Goal: Information Seeking & Learning: Learn about a topic

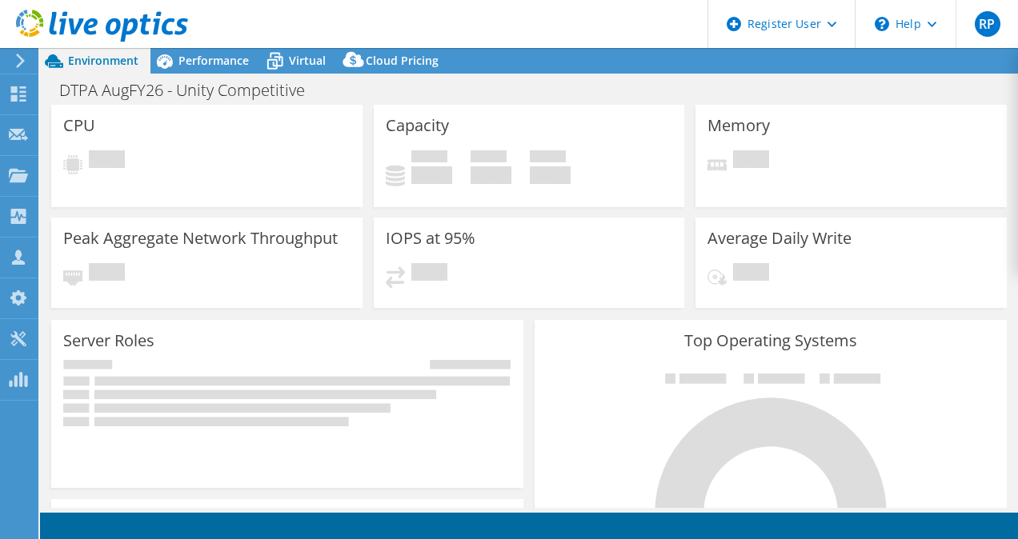
select select "USD"
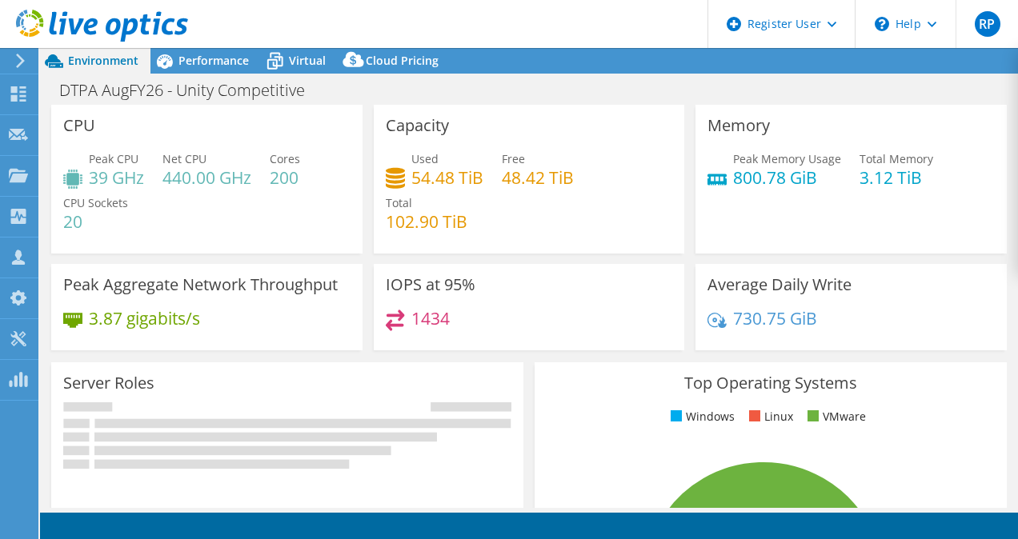
select select "USEast"
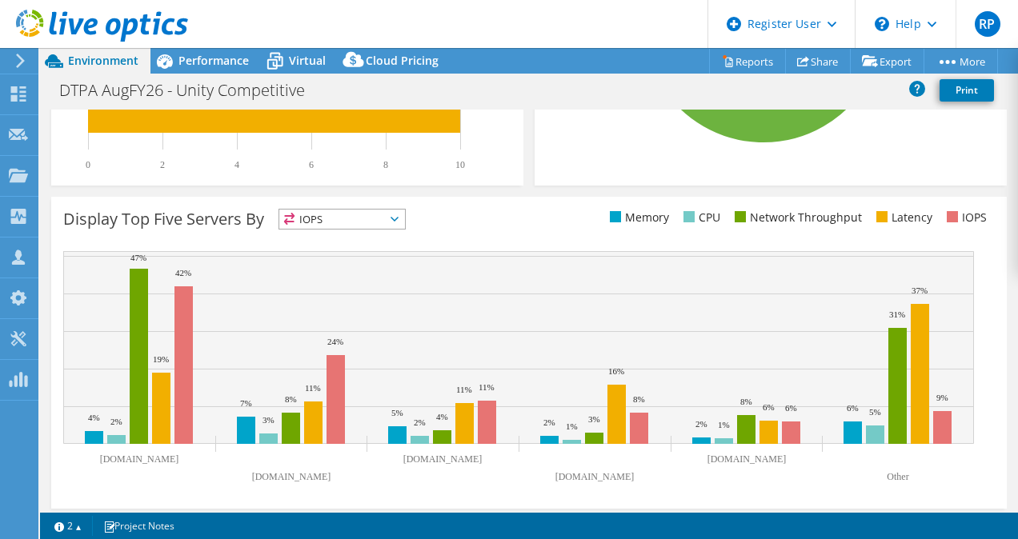
scroll to position [571, 0]
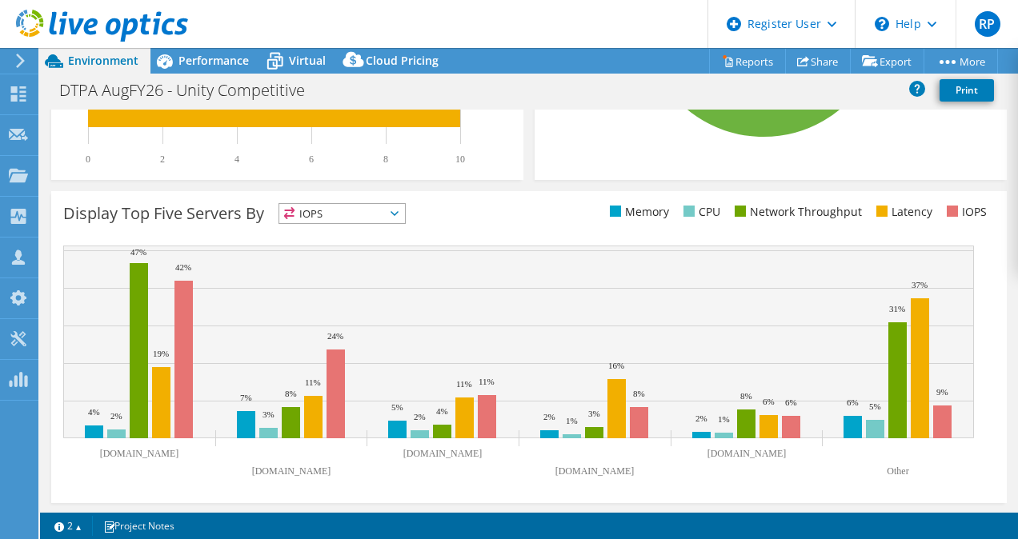
click at [352, 186] on div "This graph will display once collector runs have completed Display Top Five Ser…" at bounding box center [529, 347] width 966 height 323
drag, startPoint x: 339, startPoint y: 253, endPoint x: 349, endPoint y: 240, distance: 16.0
click at [341, 247] on rect at bounding box center [518, 342] width 910 height 193
click at [349, 218] on span "IOPS" at bounding box center [342, 213] width 126 height 19
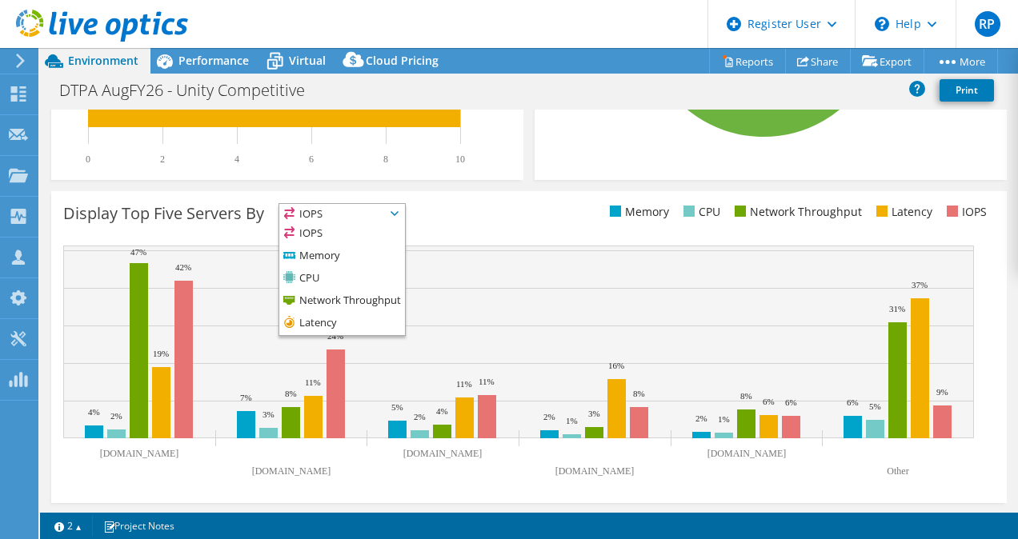
click at [643, 238] on div "Display Top Five Servers By IOPS IOPS" at bounding box center [528, 347] width 955 height 312
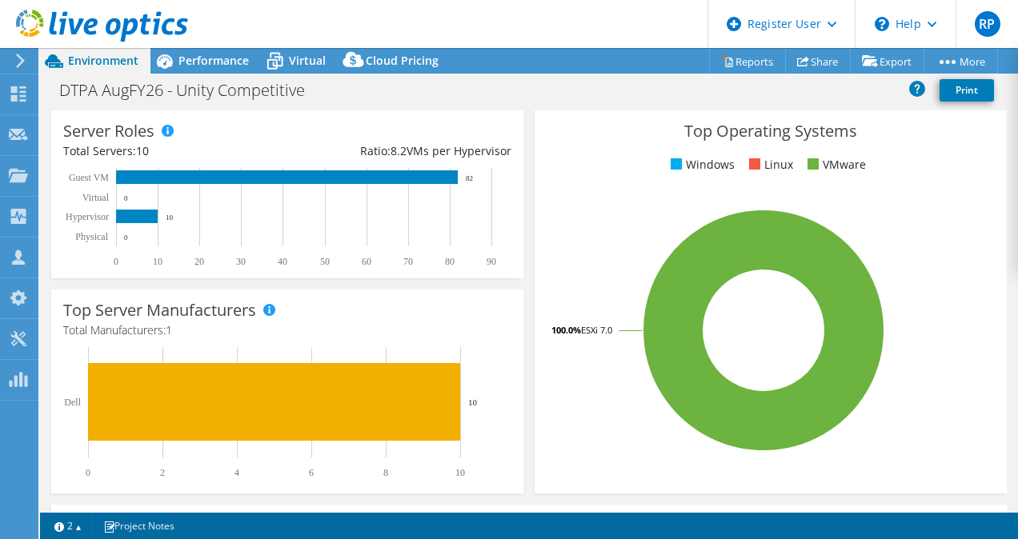
scroll to position [0, 0]
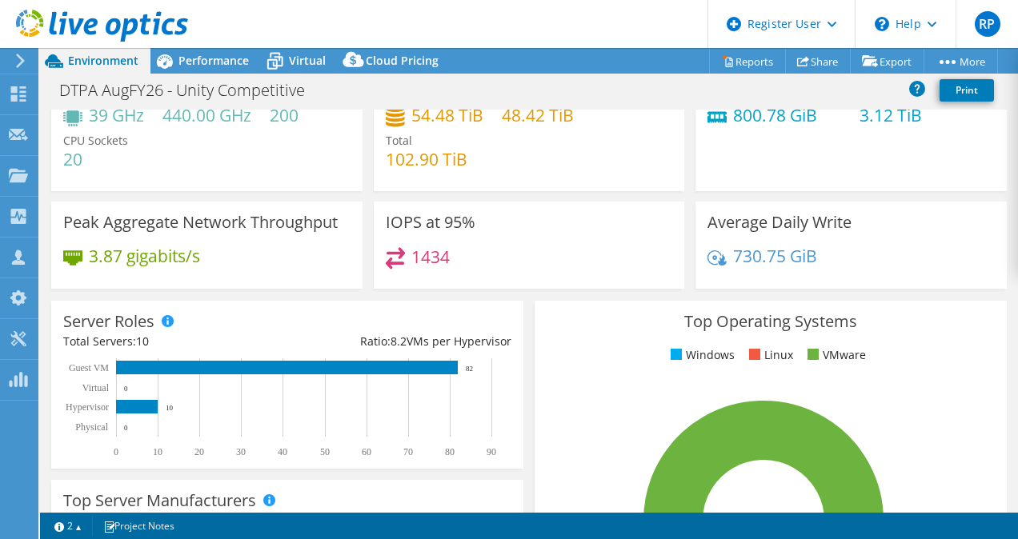
click at [690, 455] on icon at bounding box center [763, 521] width 242 height 242
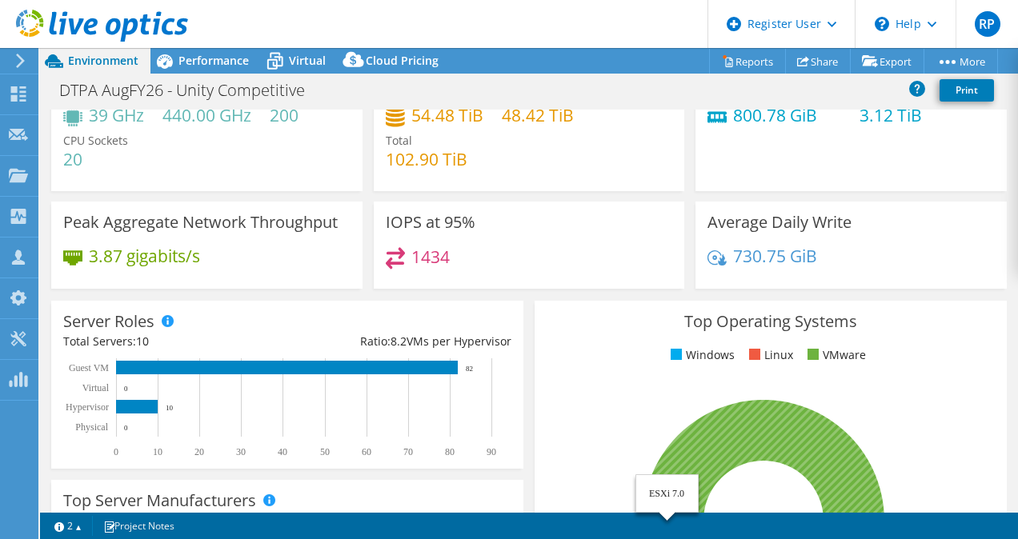
click at [690, 455] on icon at bounding box center [763, 521] width 242 height 242
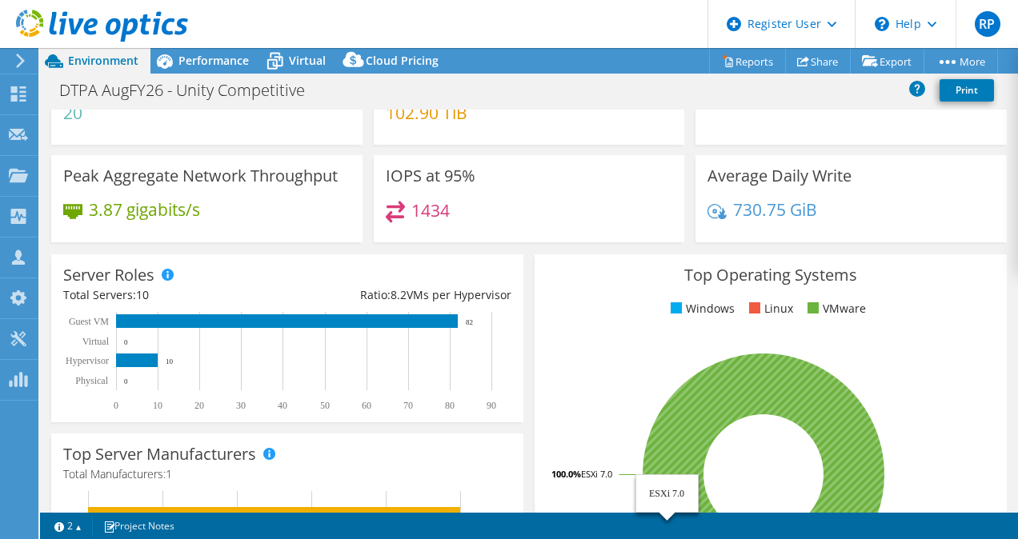
scroll to position [149, 0]
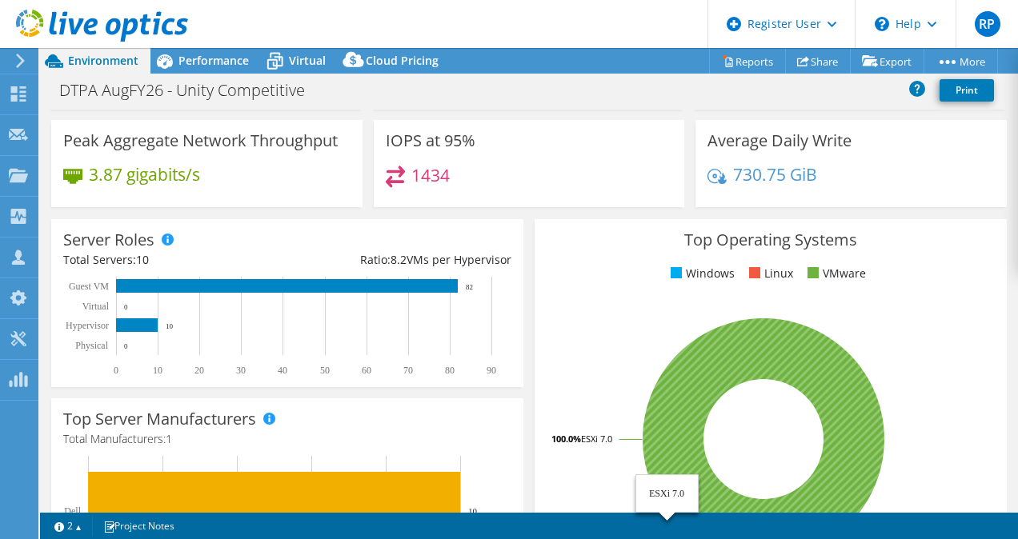
click at [676, 417] on icon at bounding box center [763, 439] width 242 height 242
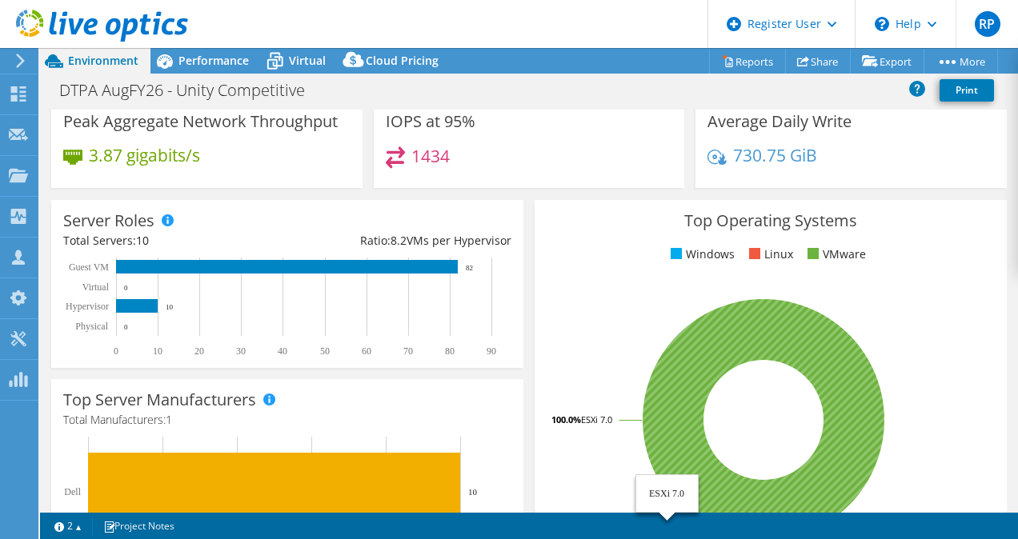
scroll to position [174, 0]
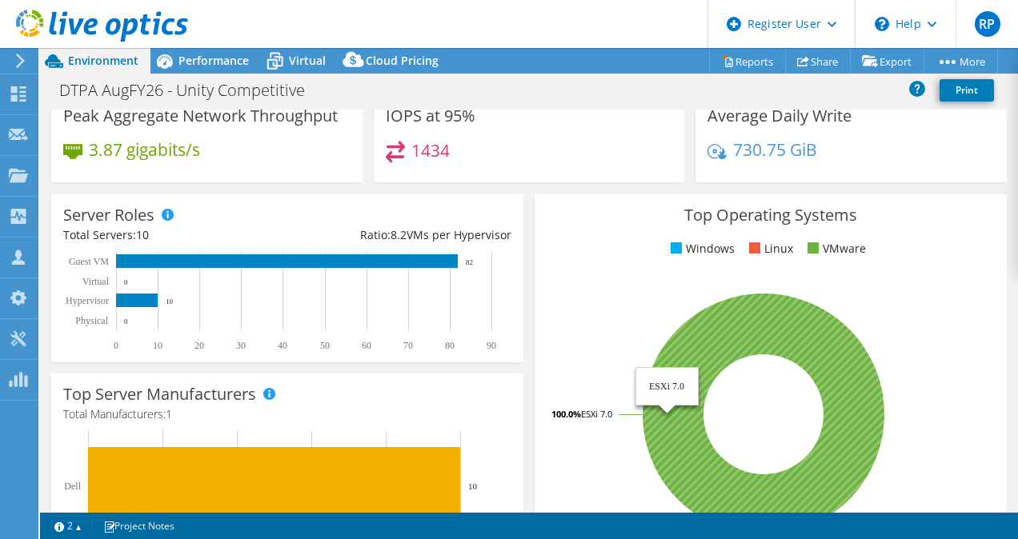
click at [675, 386] on icon at bounding box center [763, 415] width 242 height 242
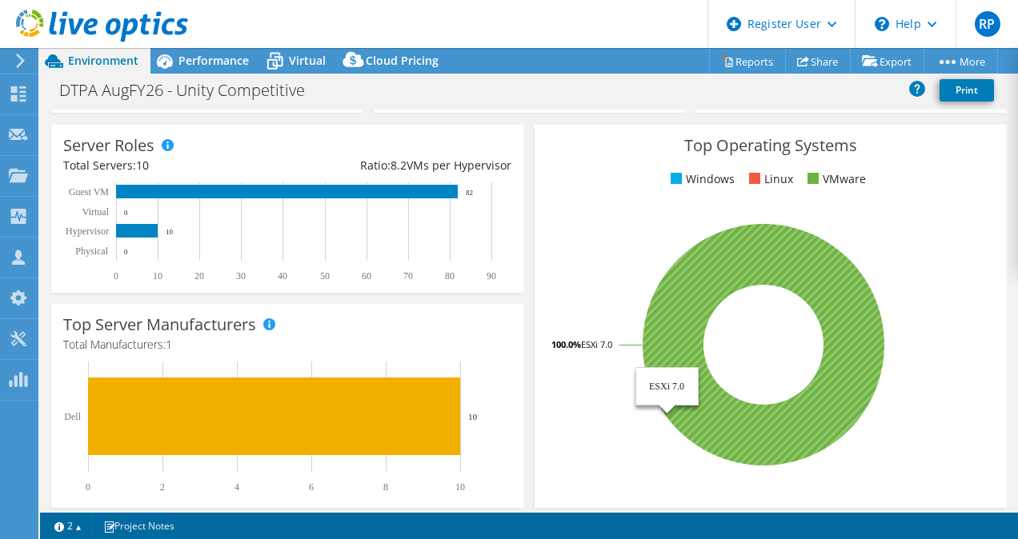
scroll to position [244, 0]
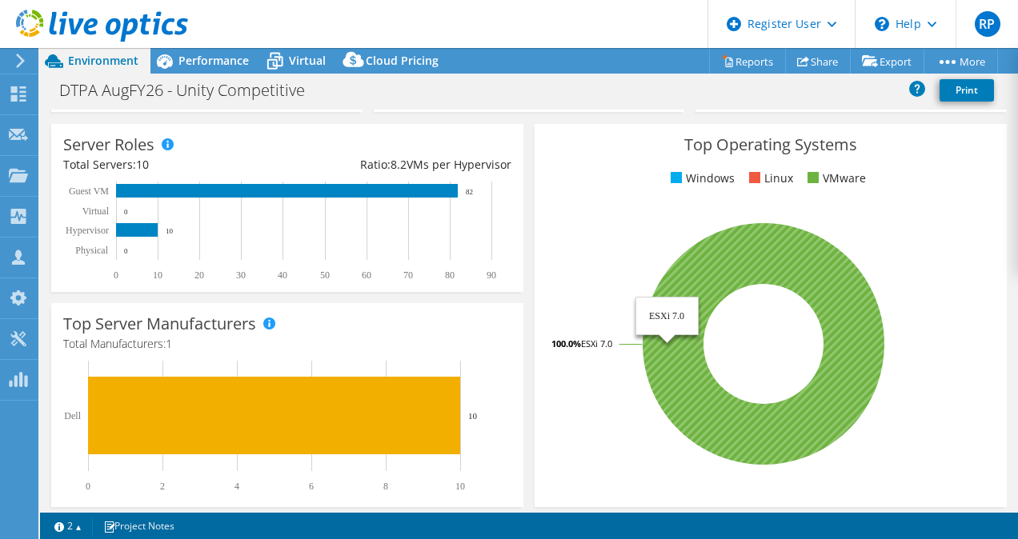
click at [667, 310] on icon at bounding box center [763, 344] width 242 height 242
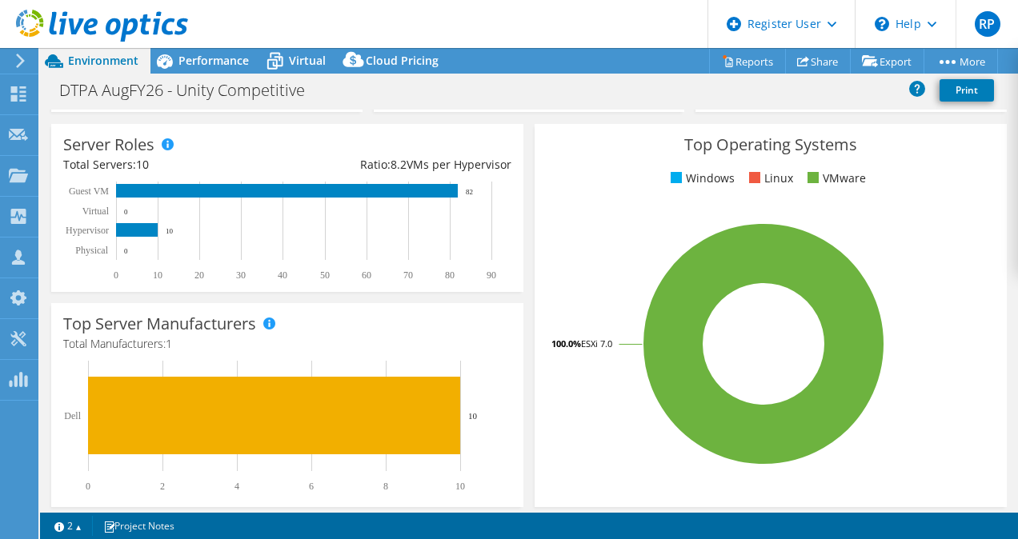
scroll to position [0, 0]
